Goal: Navigation & Orientation: Go to known website

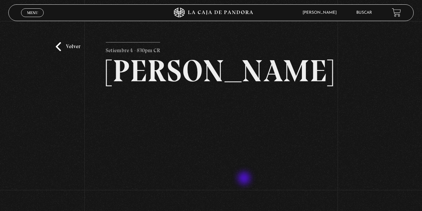
scroll to position [67, 0]
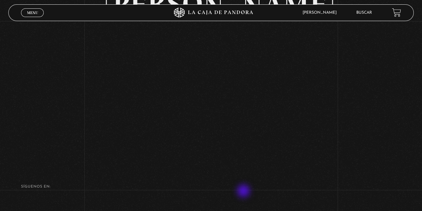
click at [244, 161] on div "Volver Setiembre 4 - 830pm CR Maria Gabriela de Faria" at bounding box center [211, 68] width 211 height 186
click at [338, 112] on div "Volver Setiembre 4 - 830pm CR Maria Gabriela de Faria" at bounding box center [211, 57] width 422 height 207
click at [324, 126] on div "Volver Setiembre 4 - 830pm CR Maria Gabriela de Faria" at bounding box center [211, 57] width 422 height 207
click at [341, 133] on div "Volver Setiembre 4 - 830pm CR Maria Gabriela de Faria" at bounding box center [211, 57] width 422 height 207
click at [269, 161] on div "Volver Setiembre 4 - 830pm CR Maria Gabriela de Faria" at bounding box center [211, 68] width 211 height 186
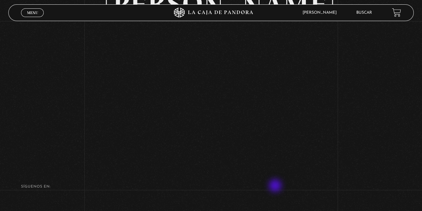
click at [276, 161] on div "Volver Setiembre 4 - 830pm CR Maria Gabriela de Faria" at bounding box center [211, 68] width 211 height 186
click at [349, 133] on div "Volver Setiembre 4 - 830pm CR Maria Gabriela de Faria" at bounding box center [211, 57] width 422 height 207
click at [336, 133] on div "Volver Setiembre 4 - 830pm CR Maria Gabriela de Faria" at bounding box center [211, 57] width 422 height 207
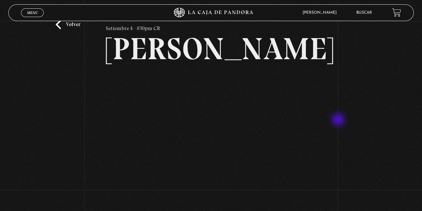
scroll to position [0, 0]
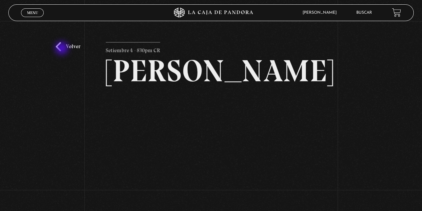
click at [62, 47] on link "Volver" at bounding box center [68, 46] width 25 height 9
click at [33, 16] on link "Menu Cerrar" at bounding box center [32, 12] width 23 height 9
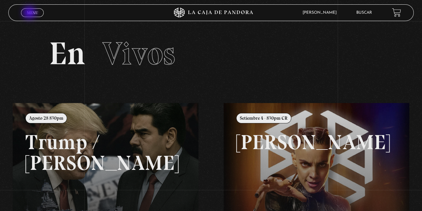
click at [30, 13] on span "Menu" at bounding box center [32, 13] width 11 height 4
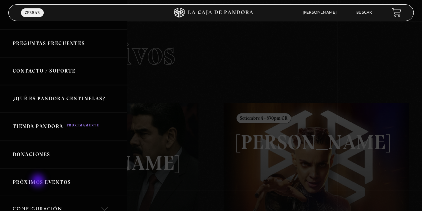
scroll to position [179, 0]
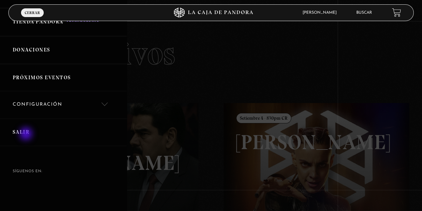
click at [24, 130] on link "Salir" at bounding box center [63, 132] width 127 height 28
